Goal: Register for event/course

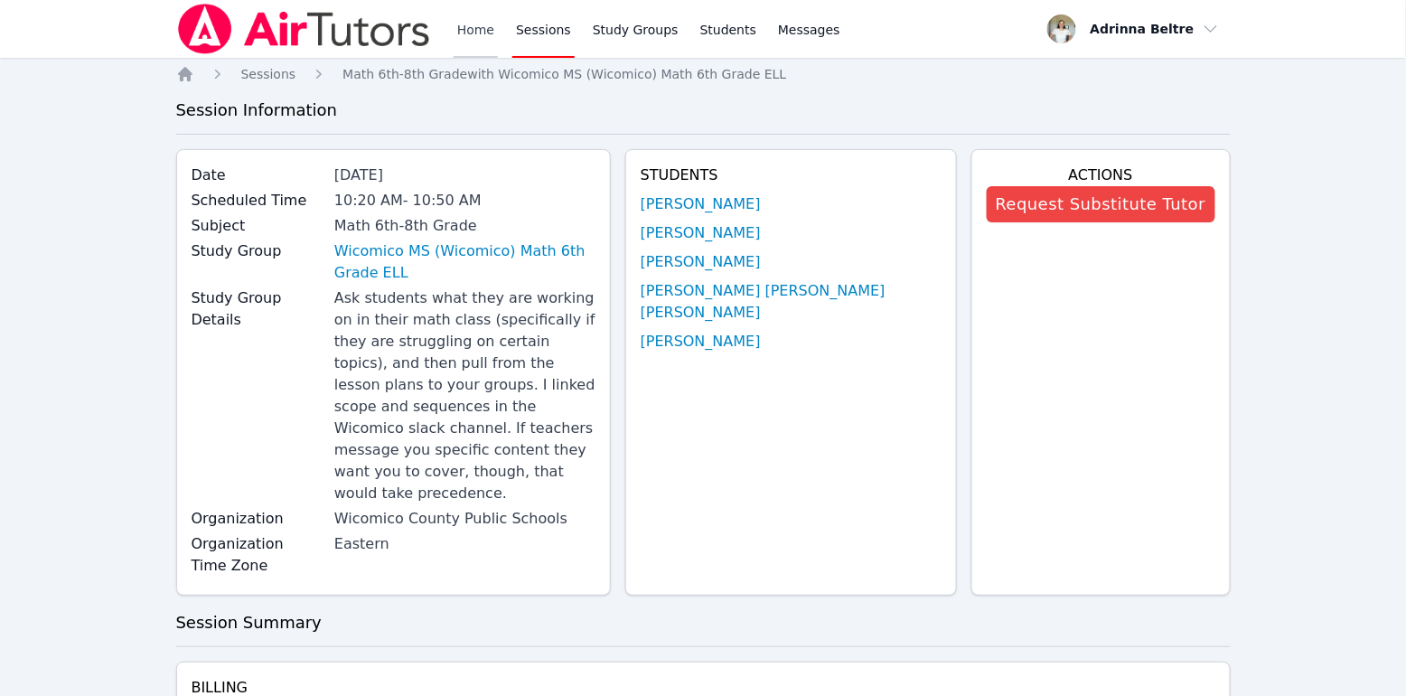
click at [465, 29] on link "Home" at bounding box center [476, 29] width 44 height 58
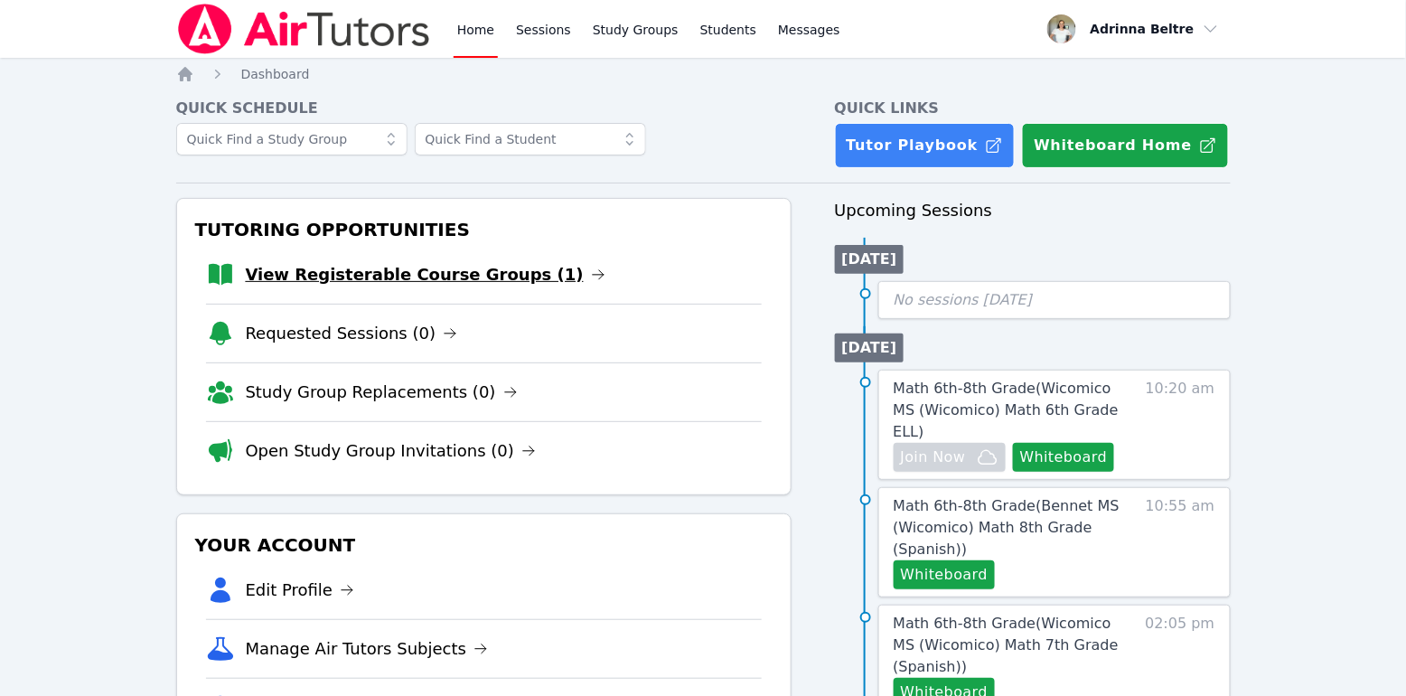
click at [445, 276] on link "View Registerable Course Groups (1)" at bounding box center [426, 274] width 360 height 25
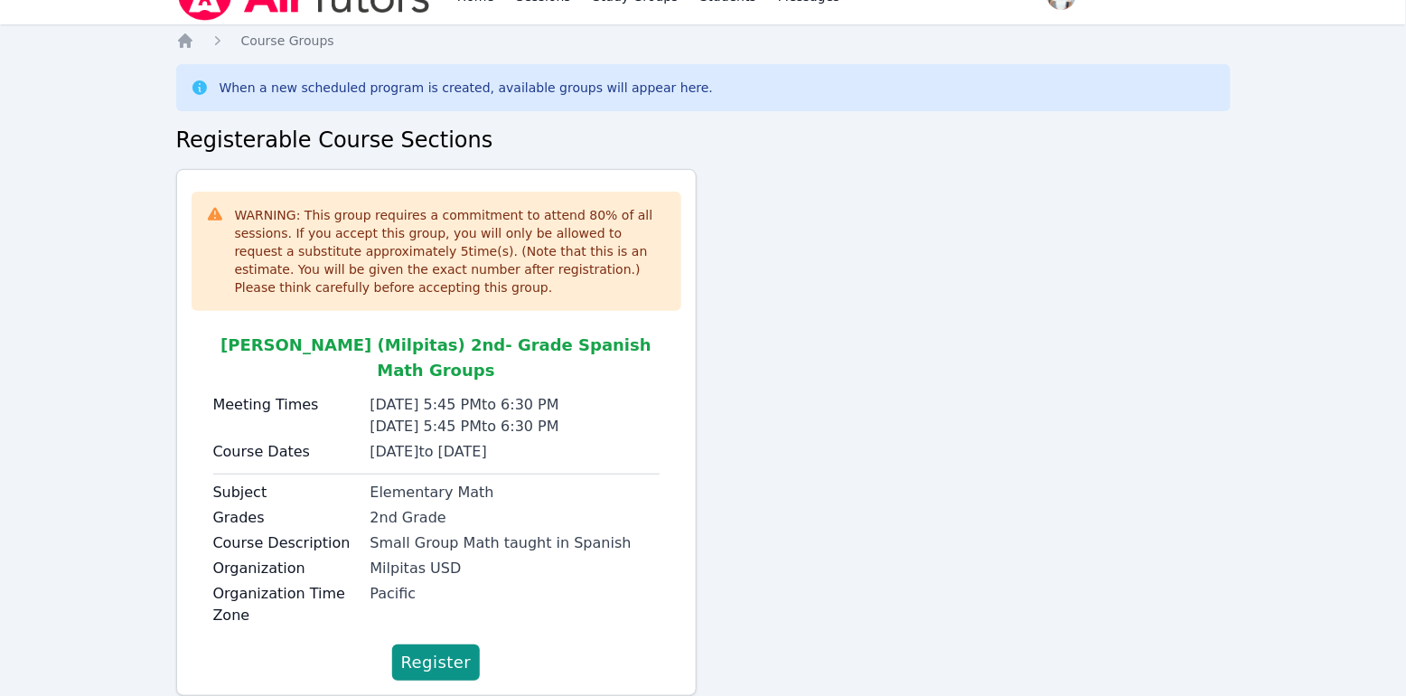
scroll to position [59, 0]
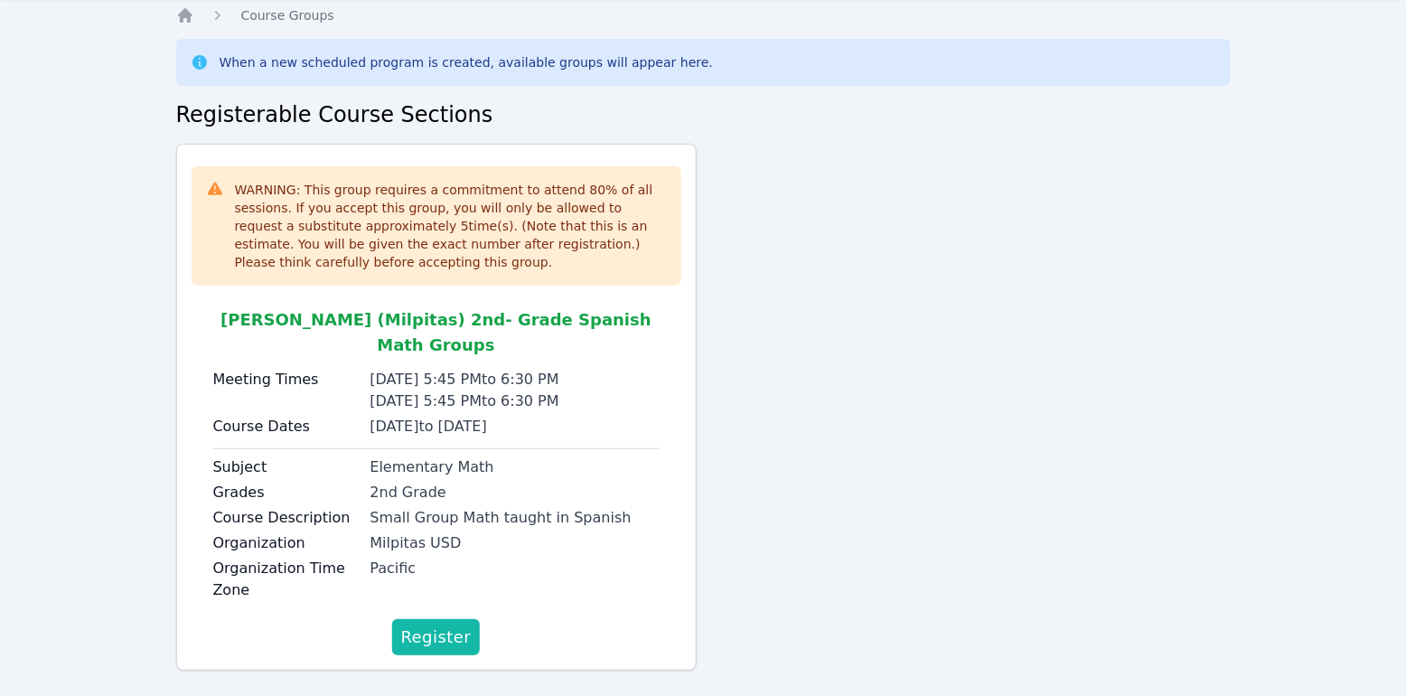
click at [418, 624] on span "Register" at bounding box center [436, 636] width 70 height 25
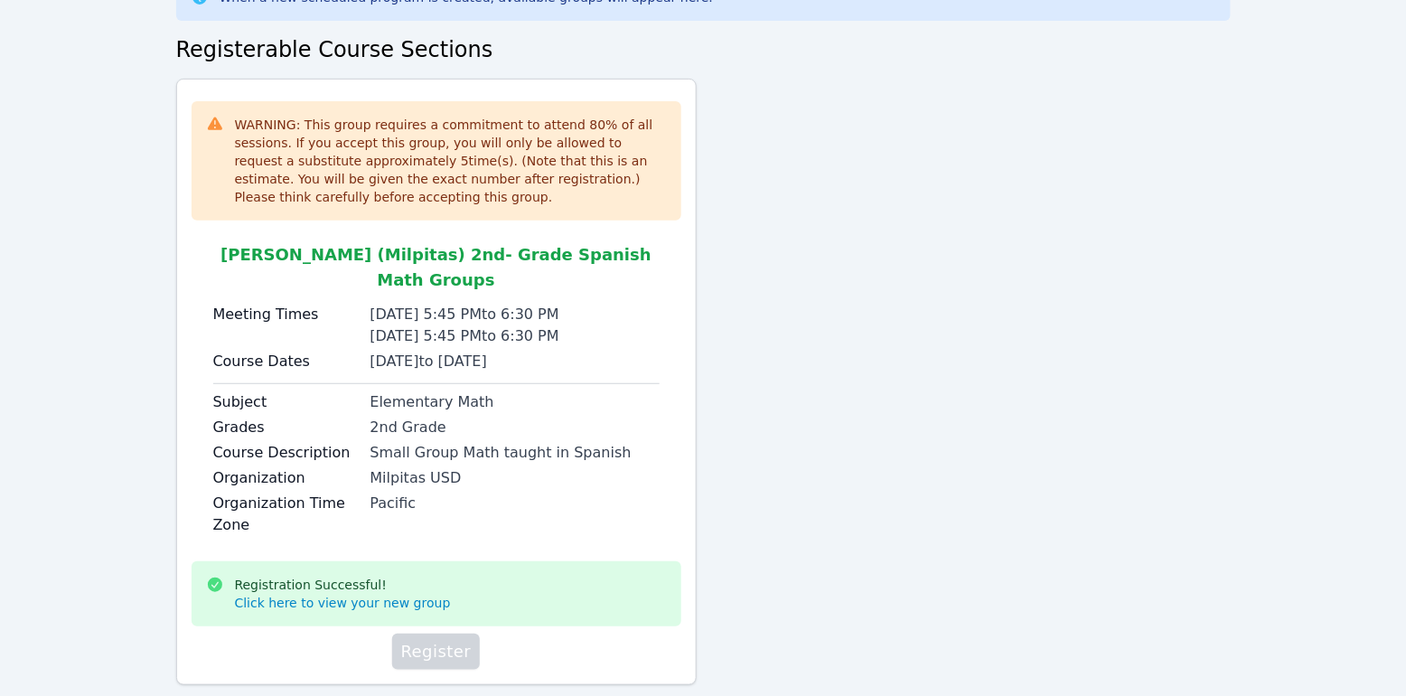
scroll to position [138, 0]
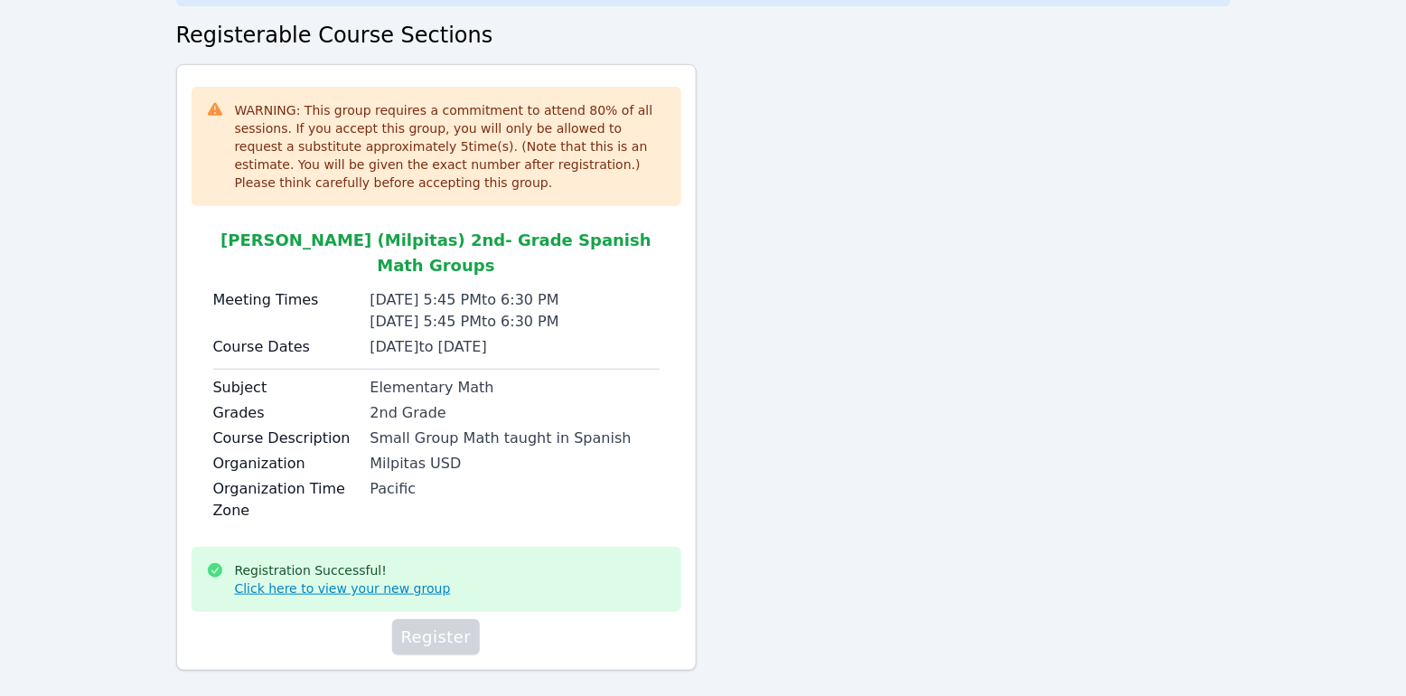
click at [360, 579] on link "Click here to view your new group" at bounding box center [343, 588] width 216 height 18
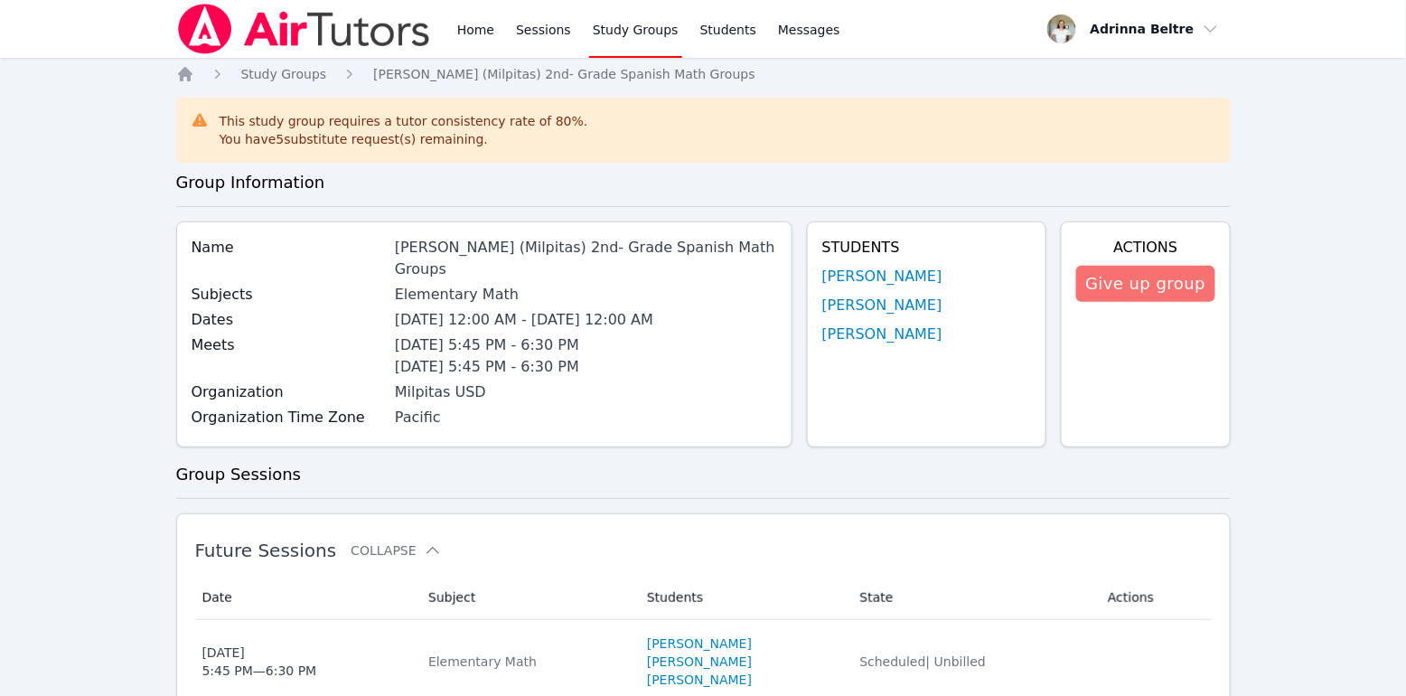
click at [1136, 298] on button "Give up group" at bounding box center [1145, 284] width 138 height 36
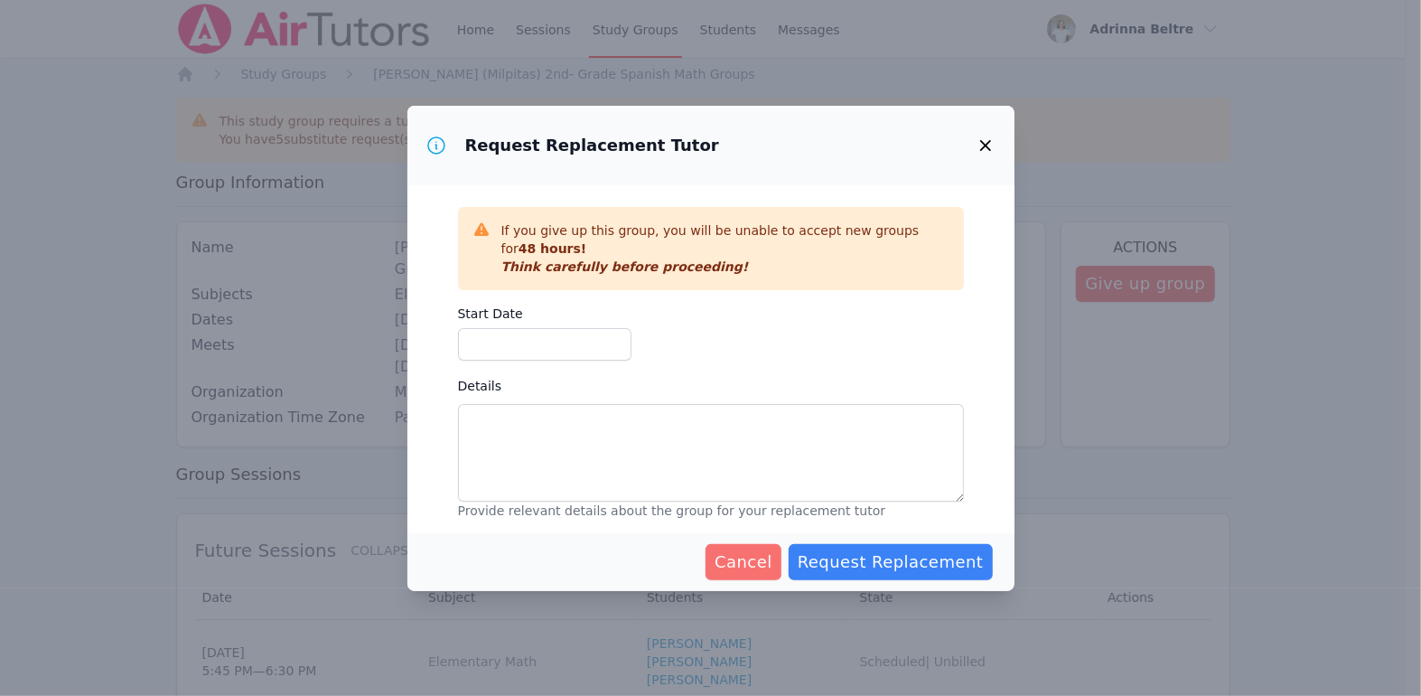
click at [767, 556] on span "Cancel" at bounding box center [744, 561] width 58 height 25
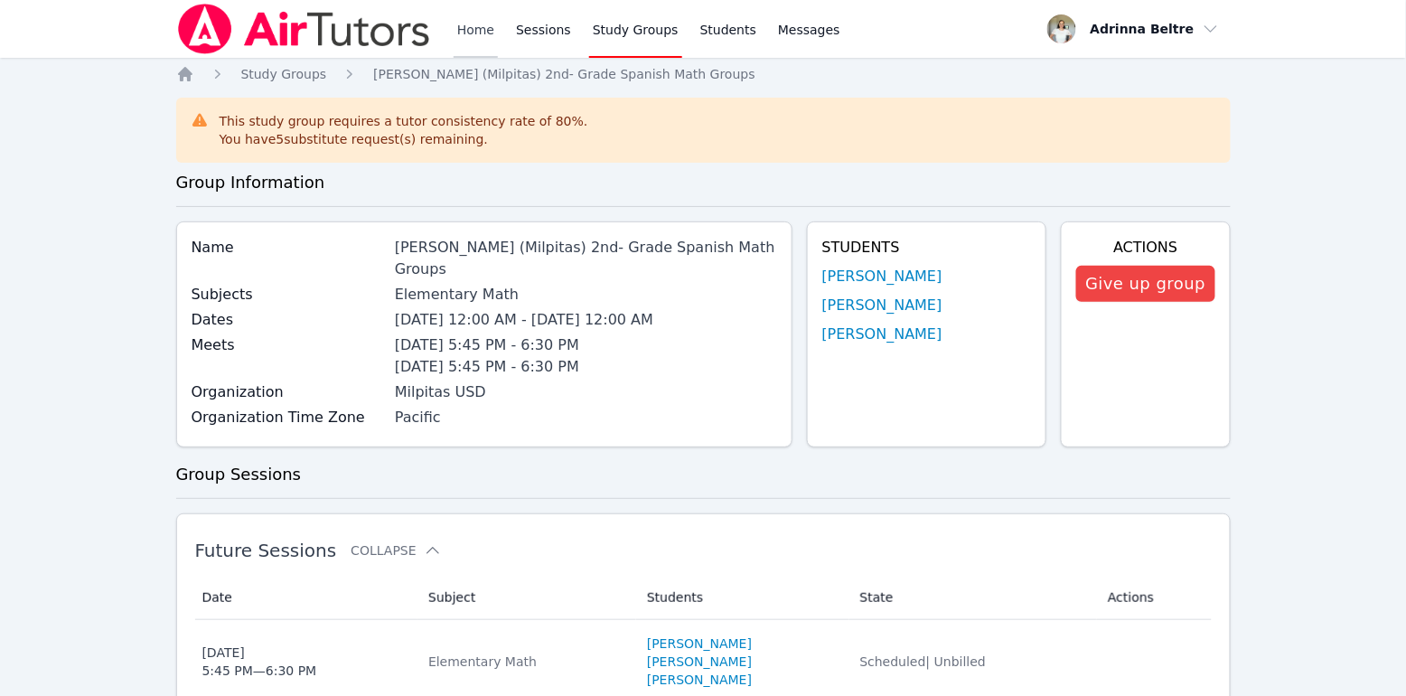
click at [470, 23] on link "Home" at bounding box center [476, 29] width 44 height 58
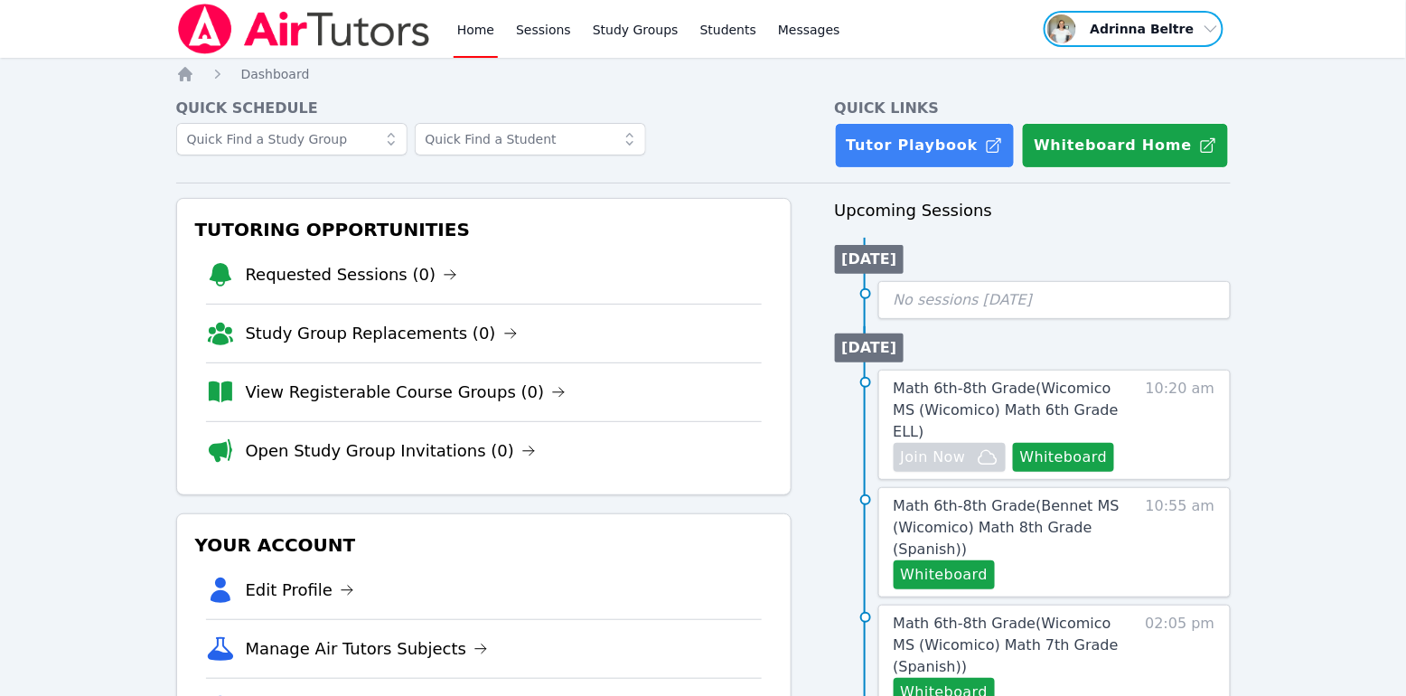
click at [1206, 23] on span "button" at bounding box center [1133, 29] width 183 height 40
click at [1099, 69] on link "Profile" at bounding box center [1133, 70] width 174 height 33
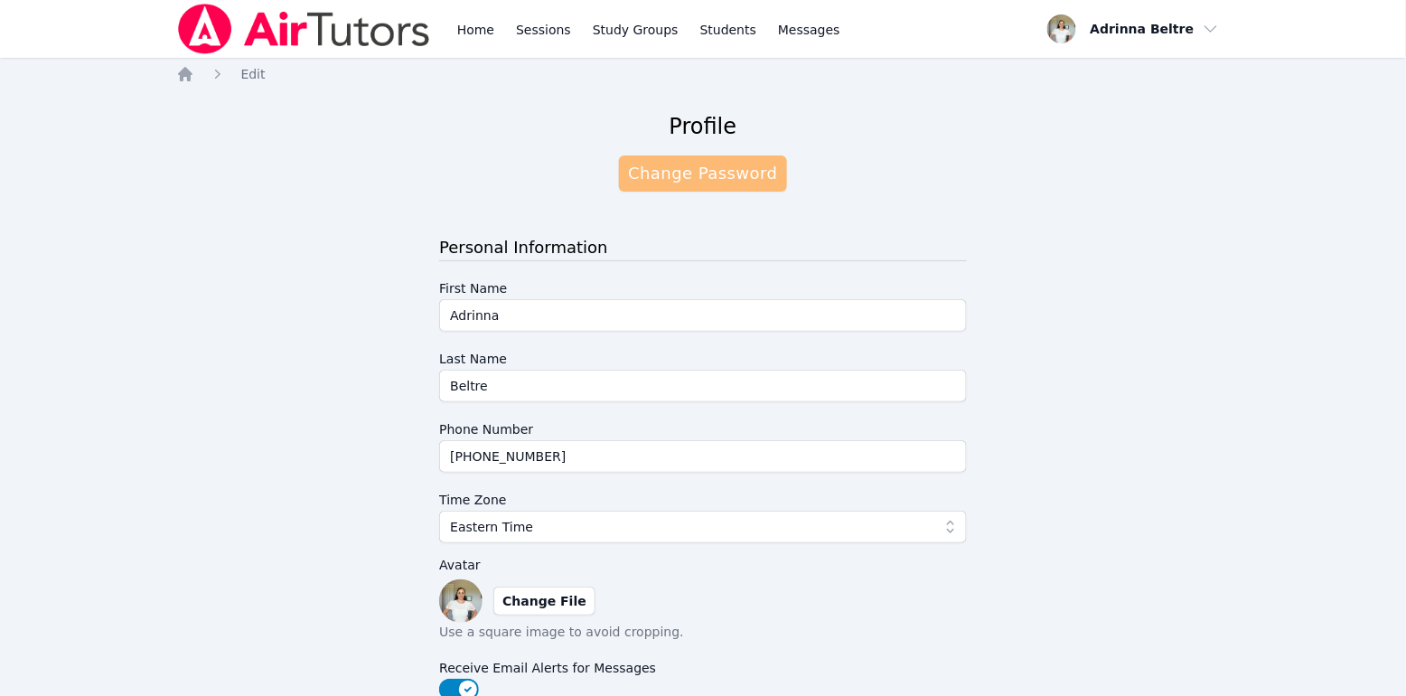
click at [719, 165] on link "Change Password" at bounding box center [702, 173] width 167 height 36
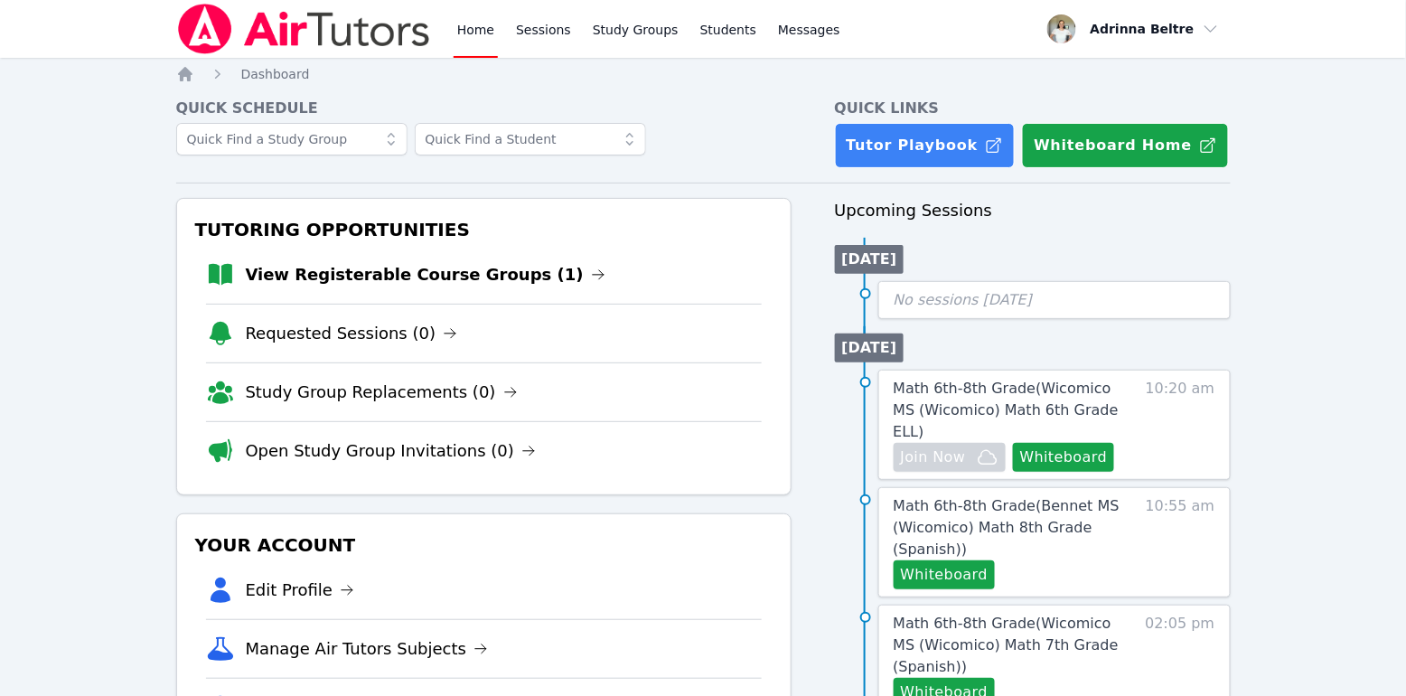
click at [335, 269] on link "View Registerable Course Groups (1)" at bounding box center [426, 274] width 360 height 25
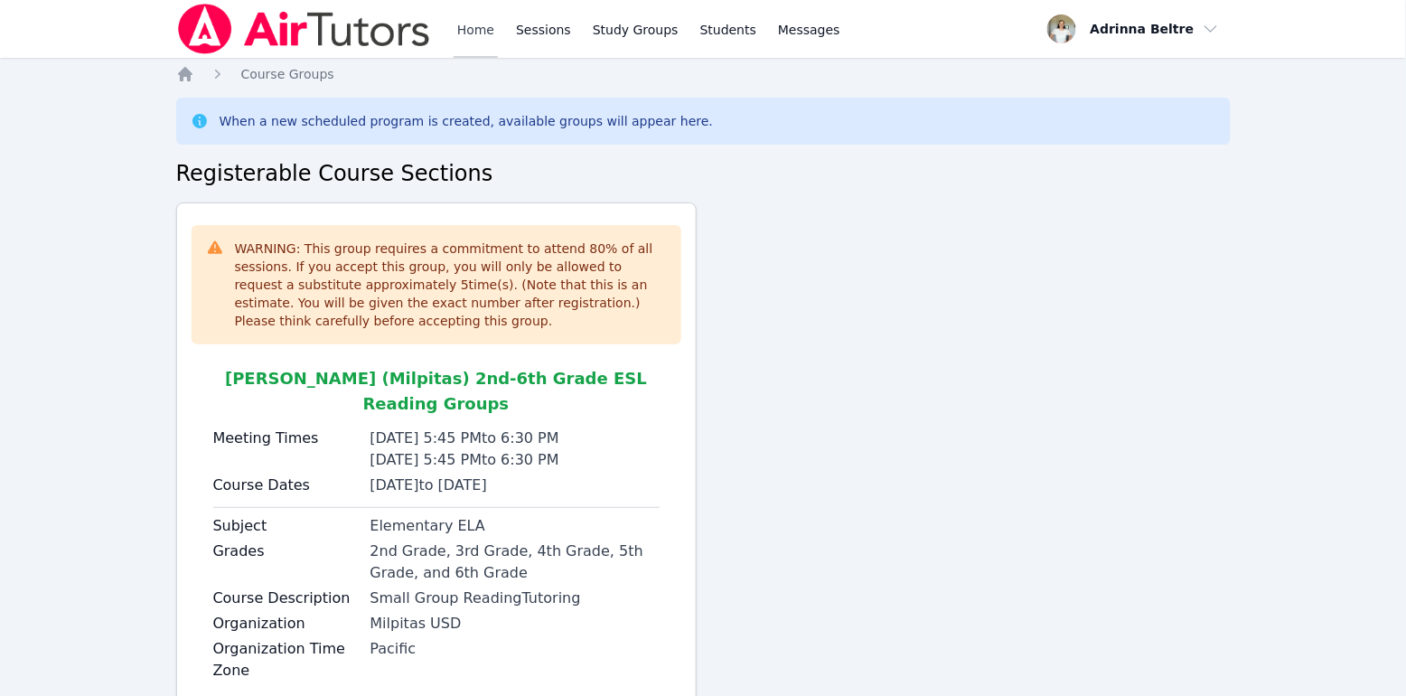
click at [478, 31] on link "Home" at bounding box center [476, 29] width 44 height 58
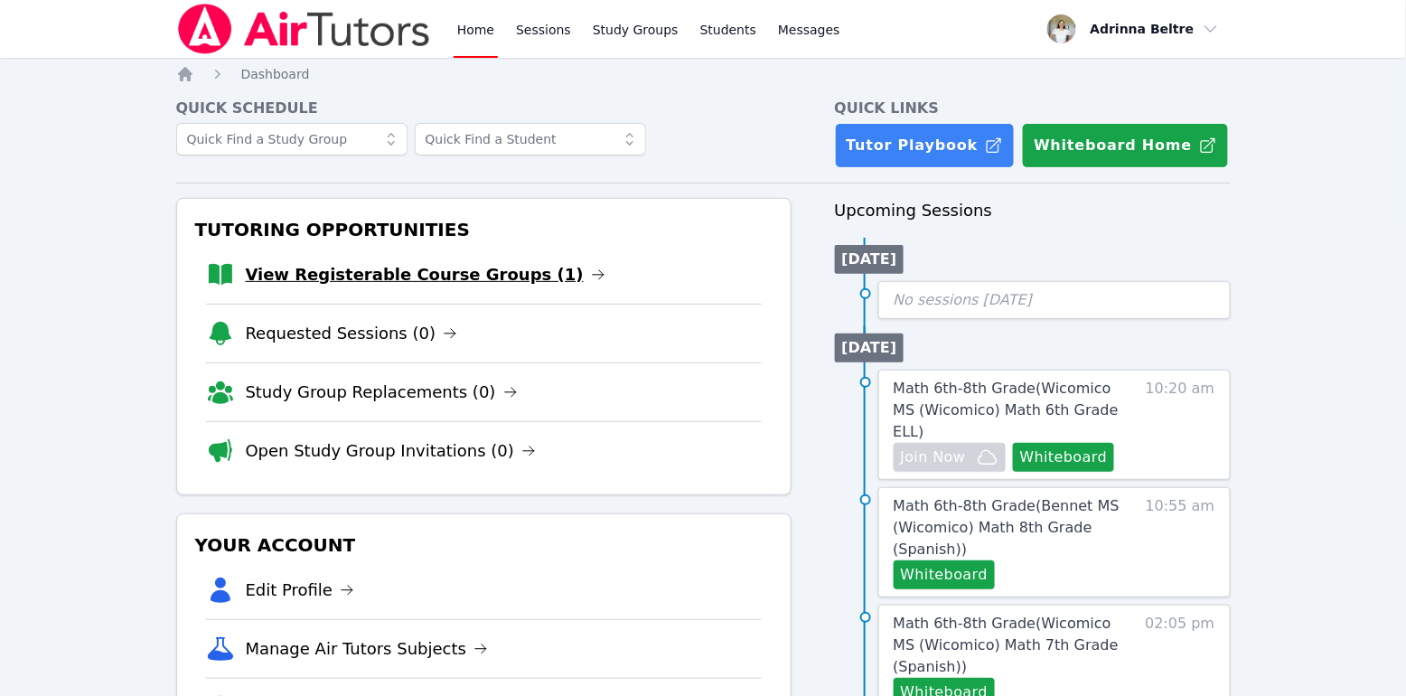
click at [440, 272] on link "View Registerable Course Groups (1)" at bounding box center [426, 274] width 360 height 25
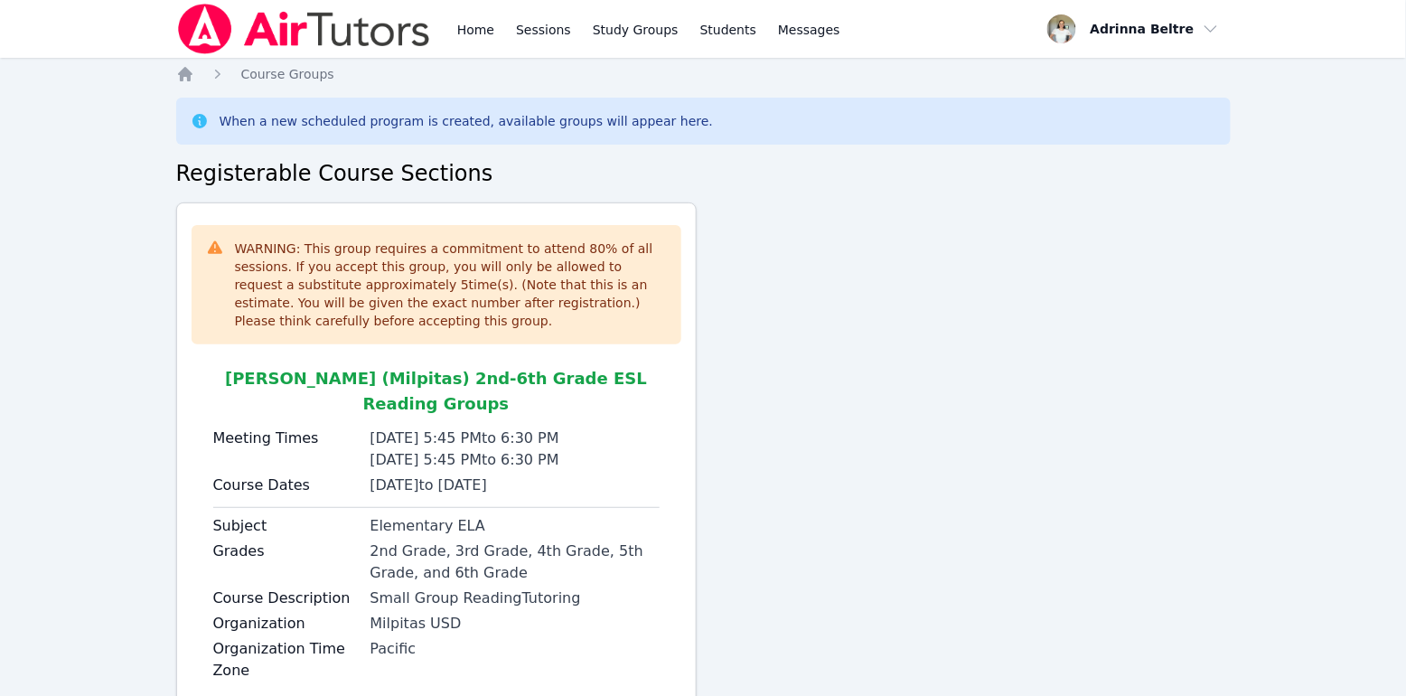
click at [194, 74] on ol "Home Course Groups" at bounding box center [255, 74] width 158 height 18
click at [189, 78] on icon "Breadcrumb" at bounding box center [185, 74] width 14 height 14
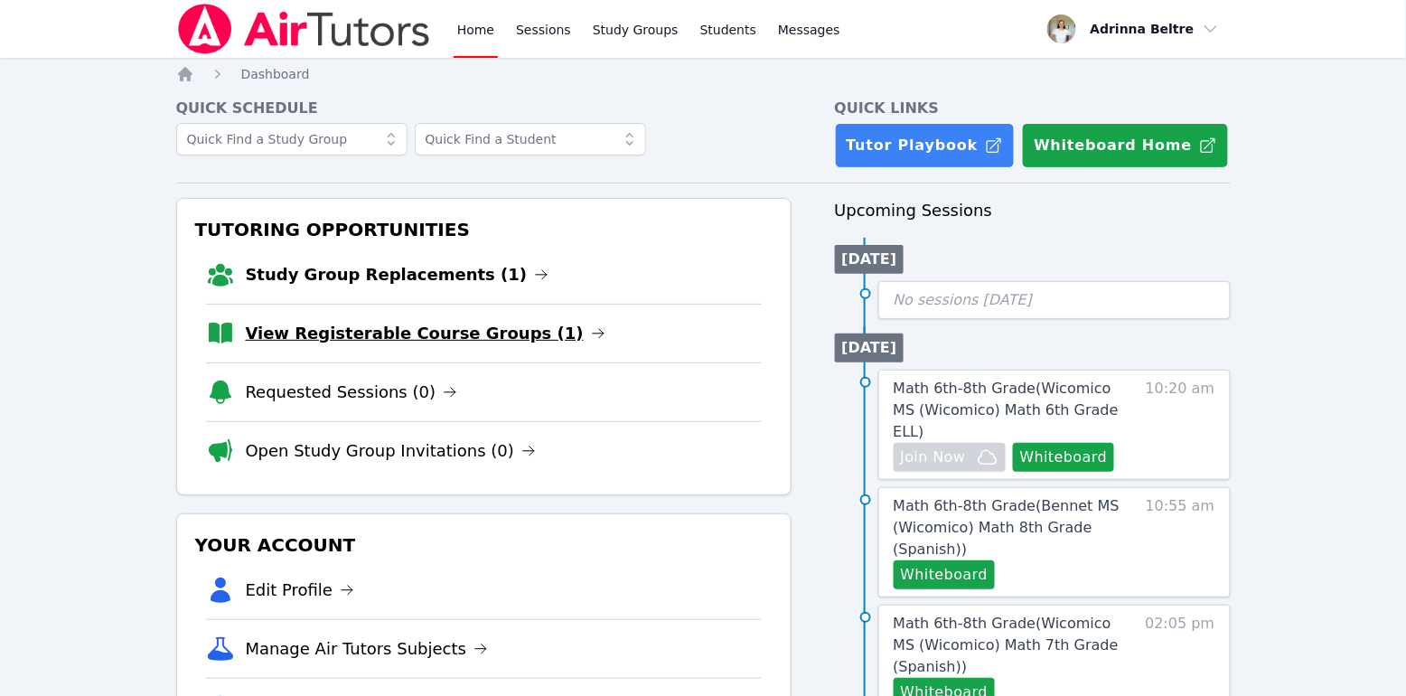
click at [402, 336] on link "View Registerable Course Groups (1)" at bounding box center [426, 333] width 360 height 25
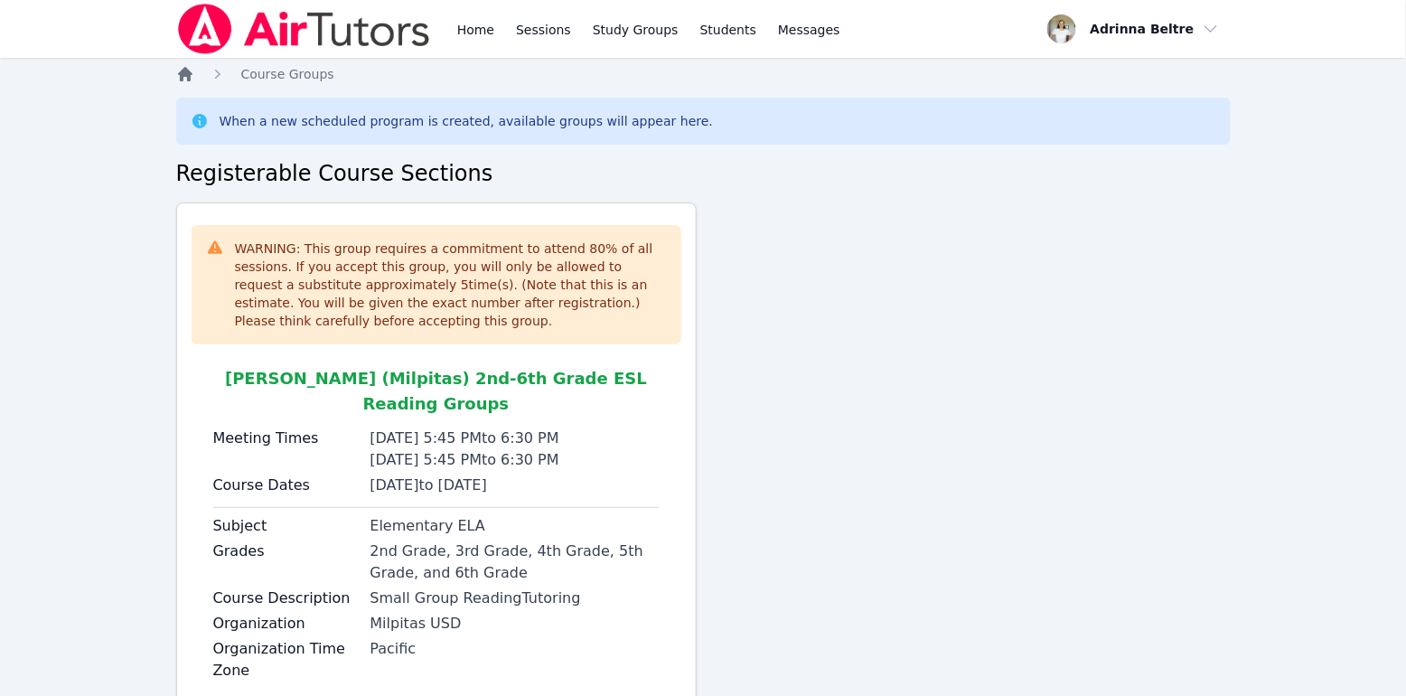
click at [190, 80] on icon "Breadcrumb" at bounding box center [185, 74] width 14 height 14
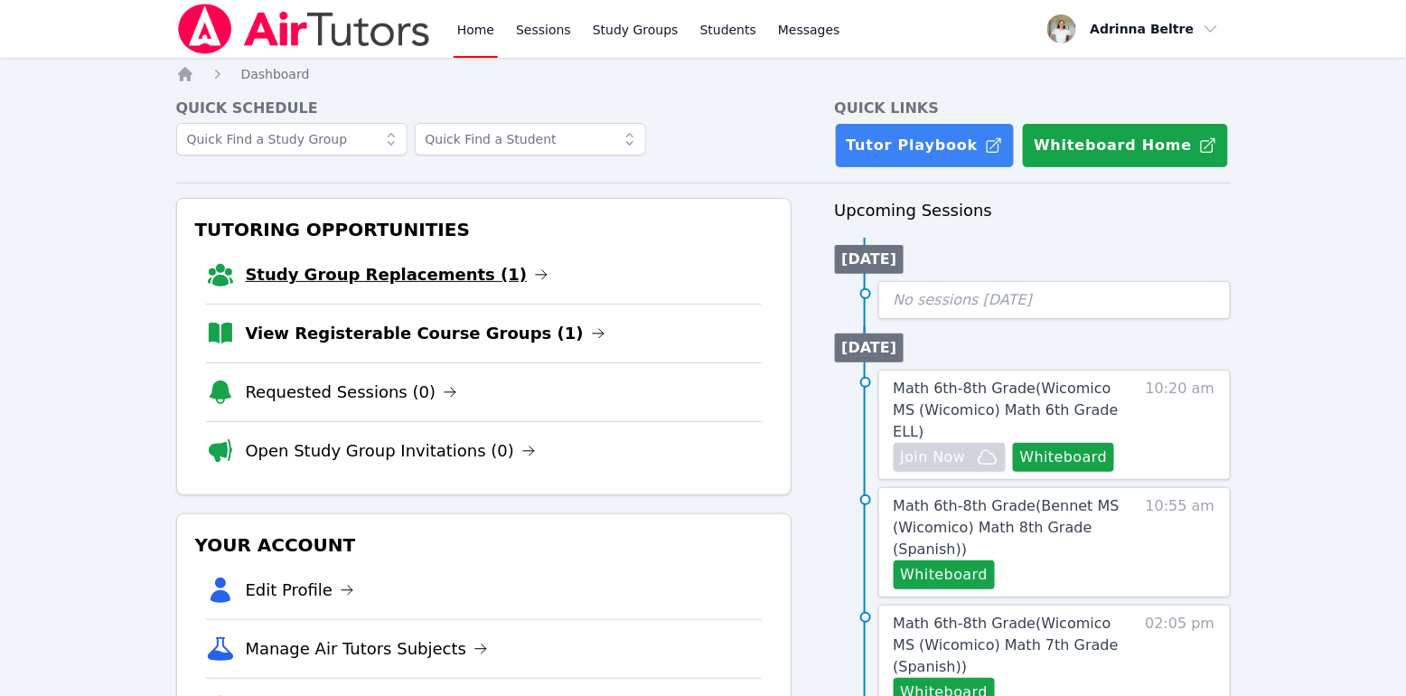
click at [373, 284] on link "Study Group Replacements (1)" at bounding box center [398, 274] width 304 height 25
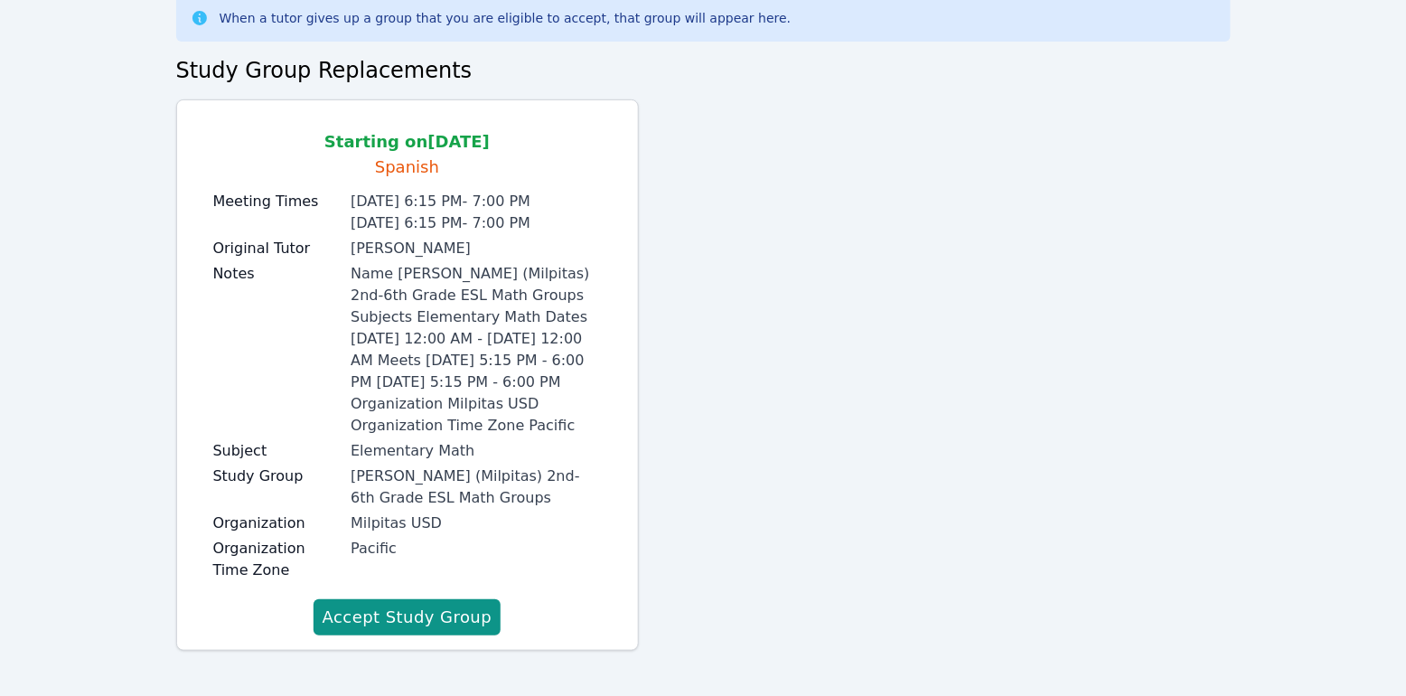
scroll to position [108, 0]
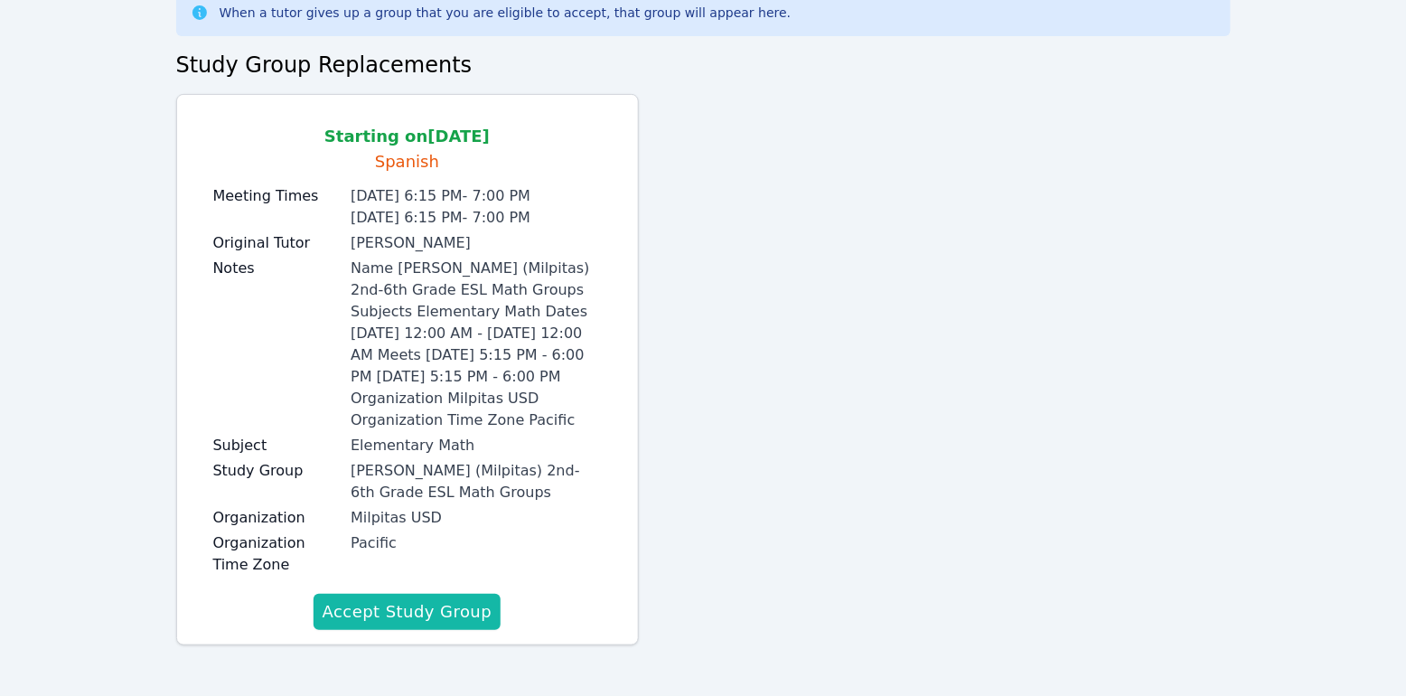
click at [465, 616] on button "Accept Study Group" at bounding box center [408, 612] width 188 height 36
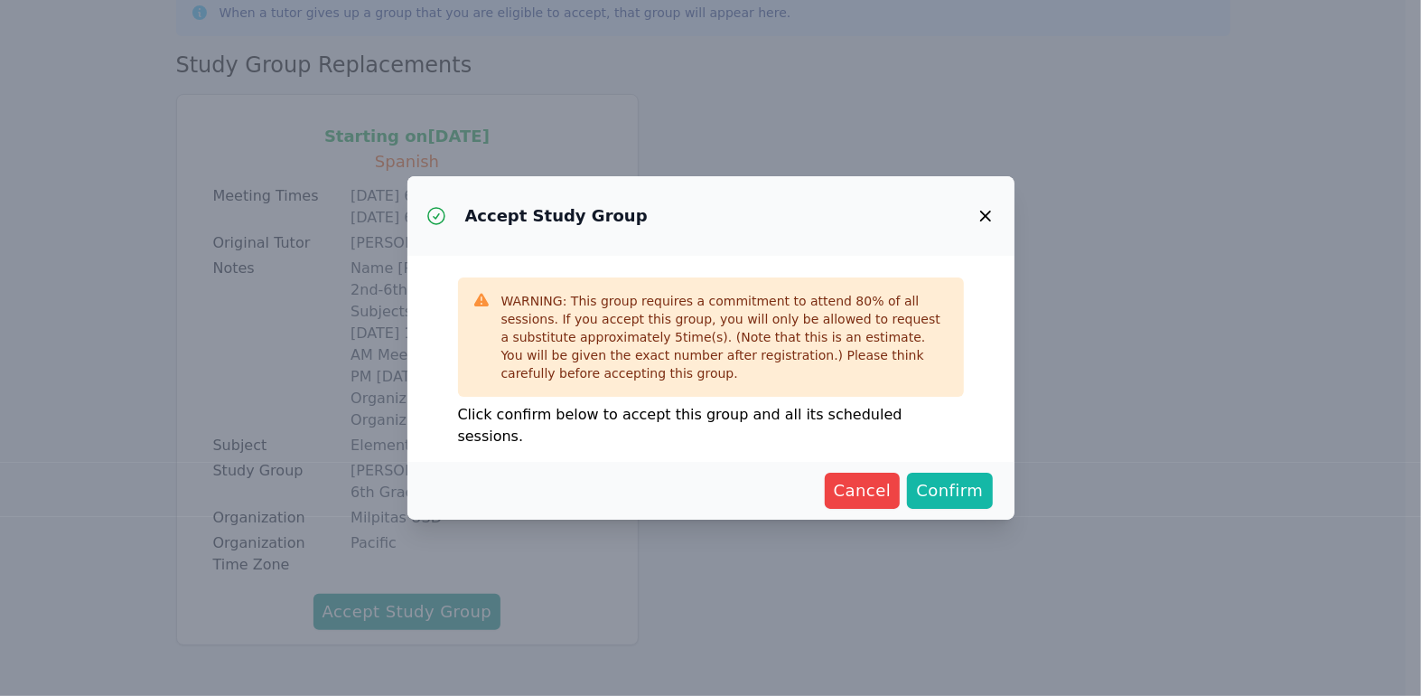
click at [966, 480] on span "Confirm" at bounding box center [949, 490] width 67 height 25
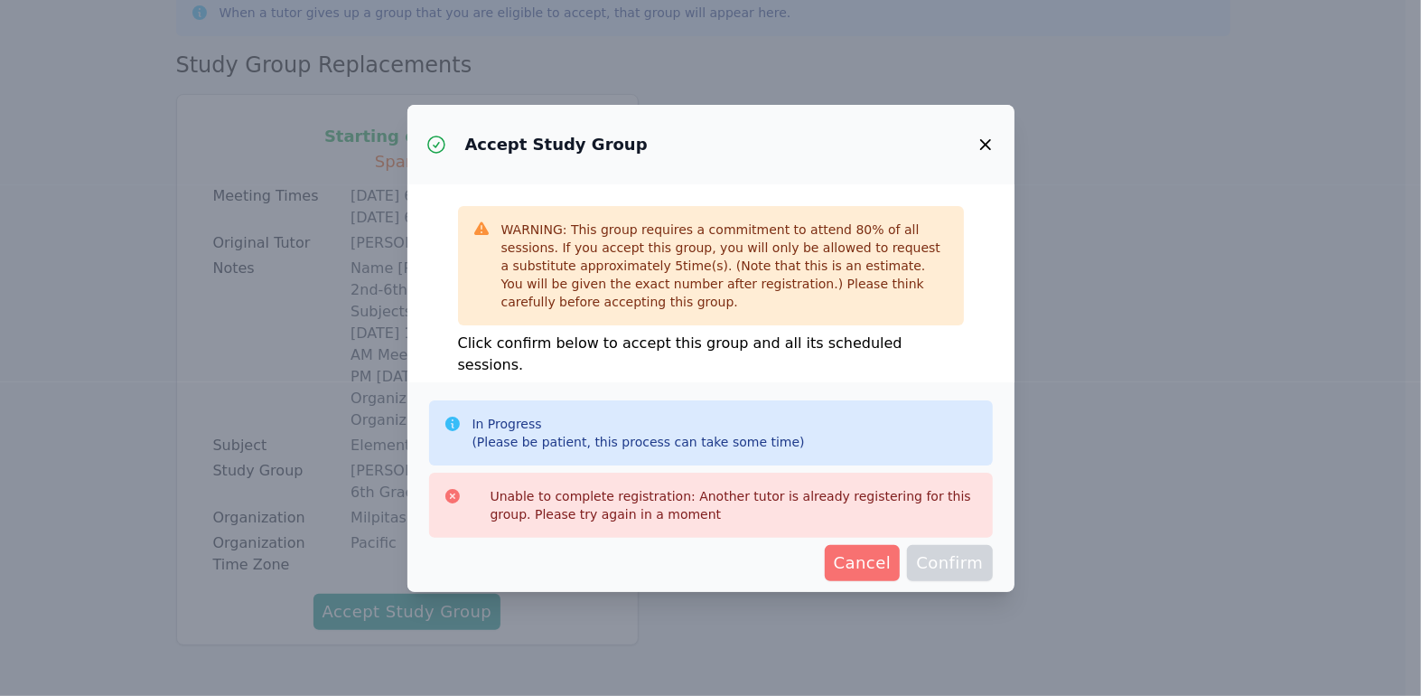
click at [877, 563] on span "Cancel" at bounding box center [863, 562] width 58 height 25
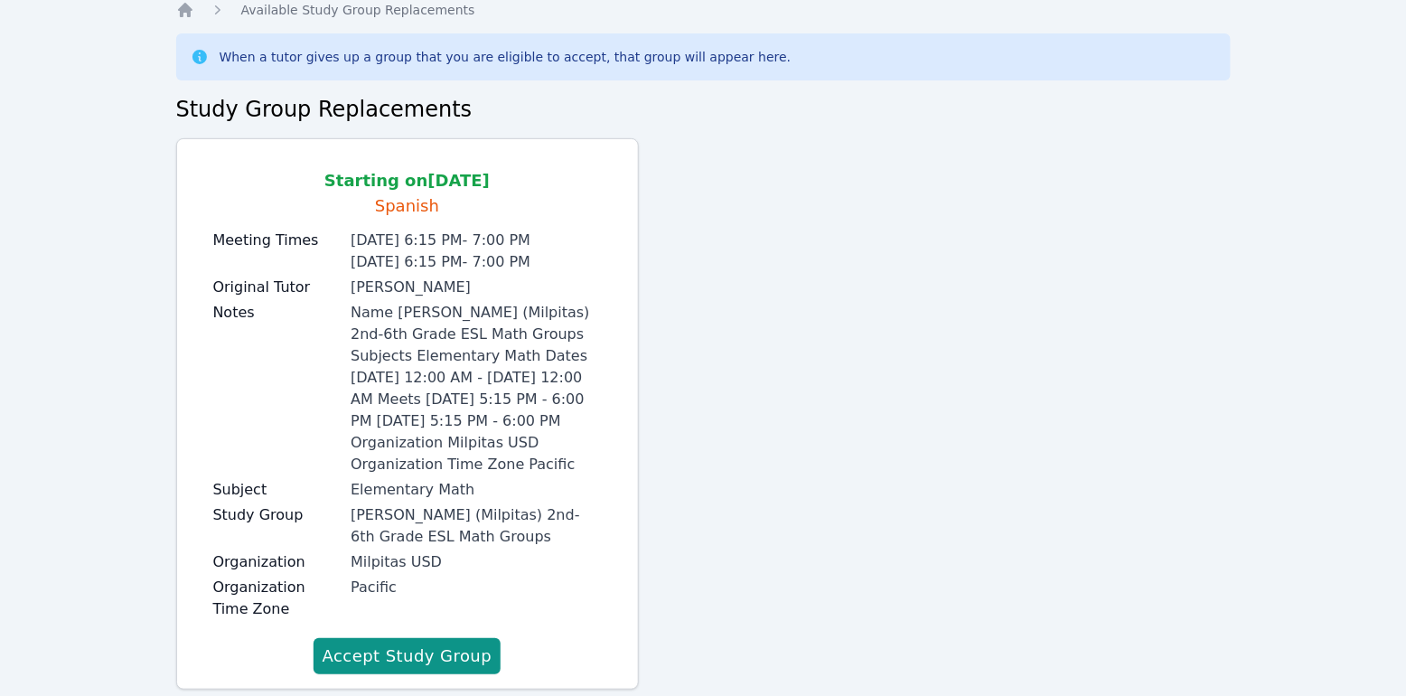
scroll to position [0, 0]
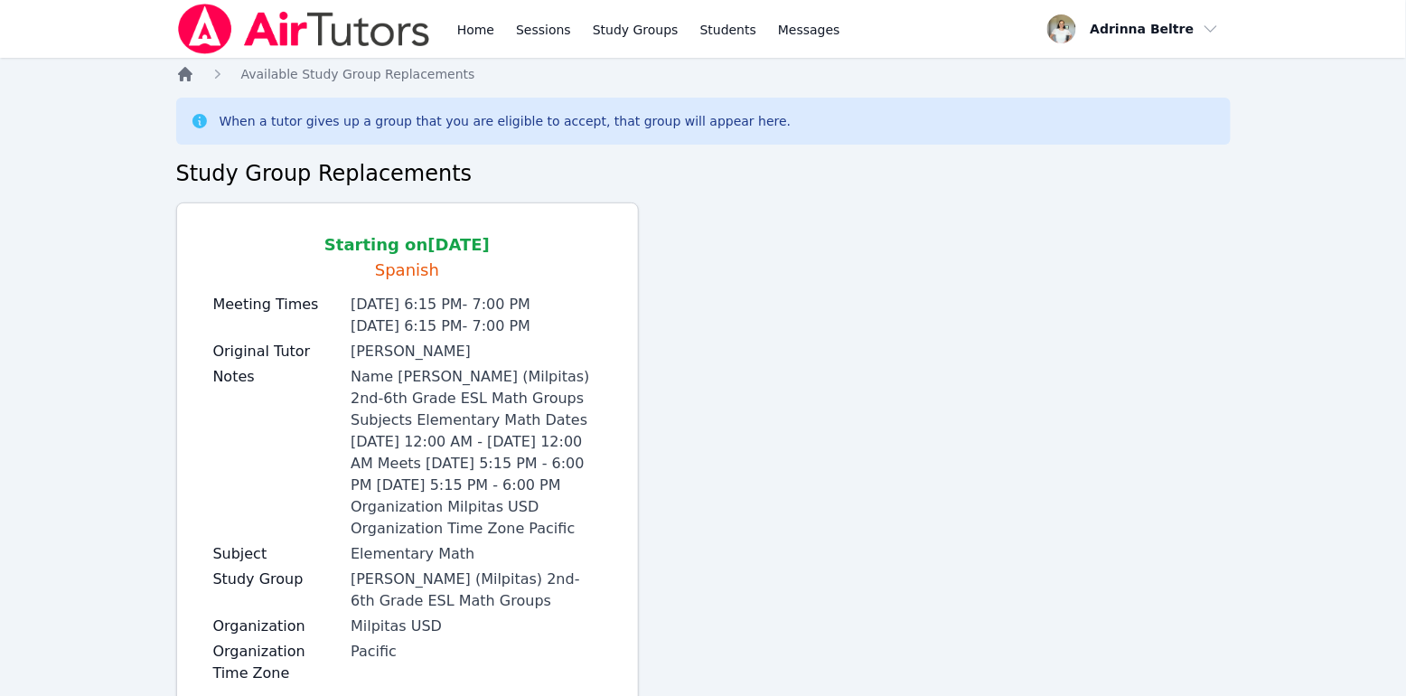
click at [183, 76] on icon "Breadcrumb" at bounding box center [185, 74] width 14 height 14
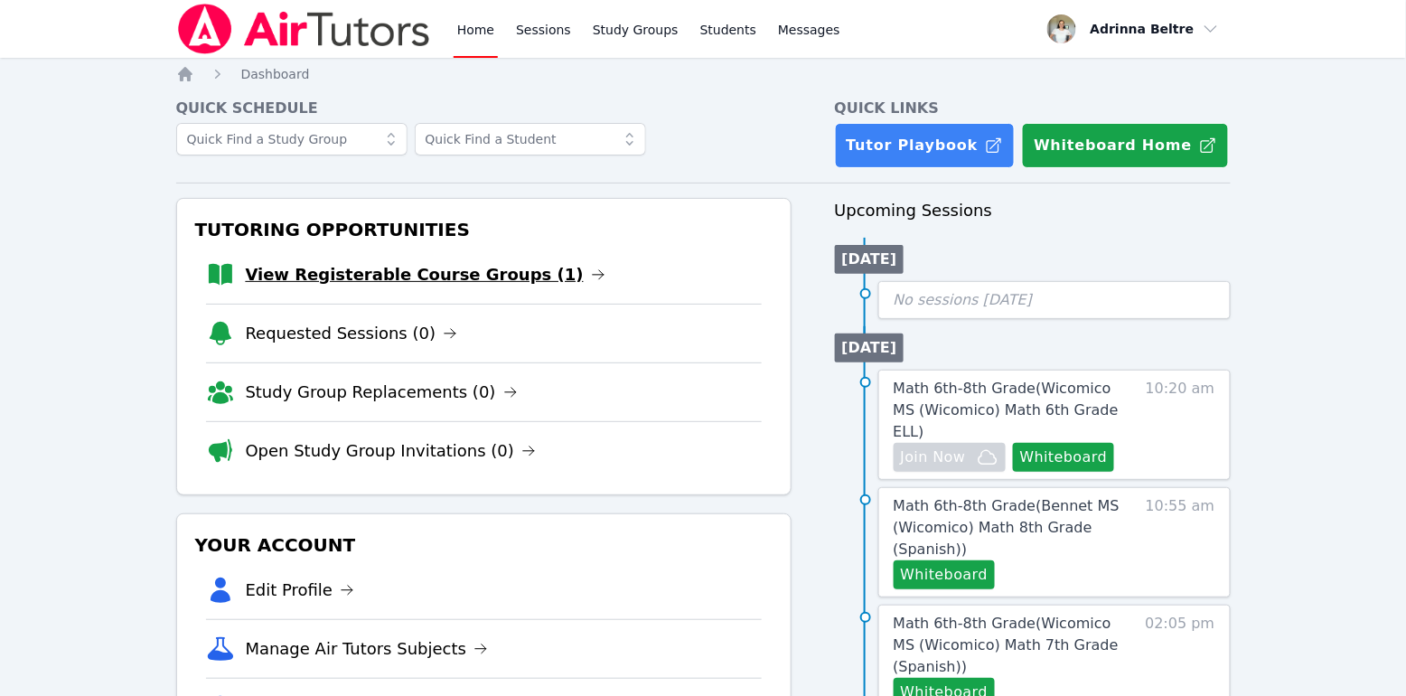
click at [504, 275] on link "View Registerable Course Groups (1)" at bounding box center [426, 274] width 360 height 25
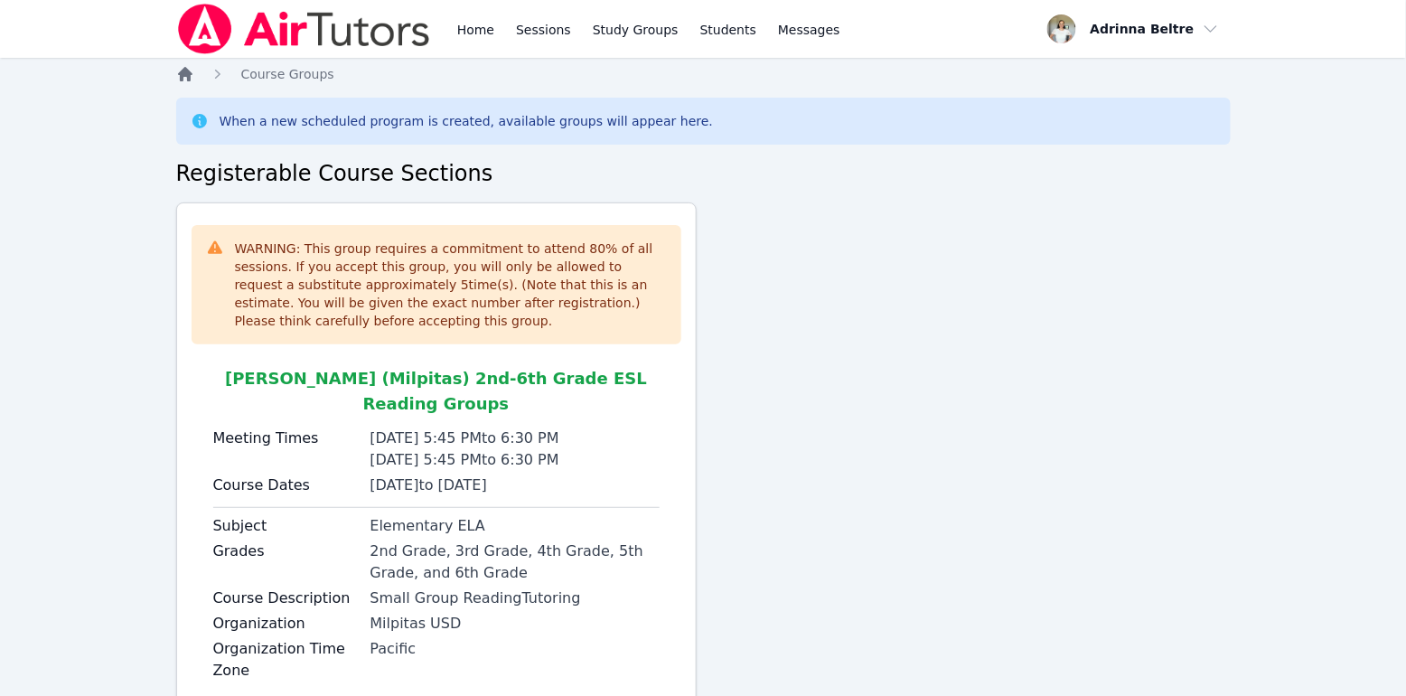
click at [186, 70] on icon "Breadcrumb" at bounding box center [185, 74] width 14 height 14
